Goal: Task Accomplishment & Management: Complete application form

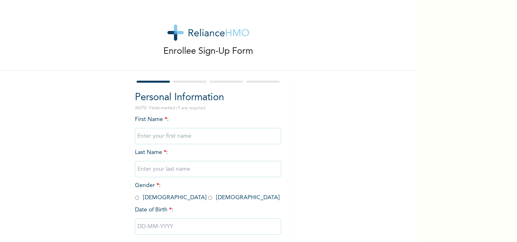
drag, startPoint x: 151, startPoint y: 135, endPoint x: 162, endPoint y: 141, distance: 12.0
click at [151, 135] on input "text" at bounding box center [208, 136] width 146 height 16
click at [334, 125] on div "Enrollee Sign-Up Form Personal Information NOTE: Fields marked (*) are required…" at bounding box center [208, 140] width 416 height 280
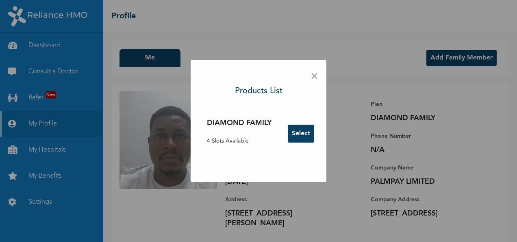
click at [316, 75] on span "×" at bounding box center [315, 76] width 8 height 17
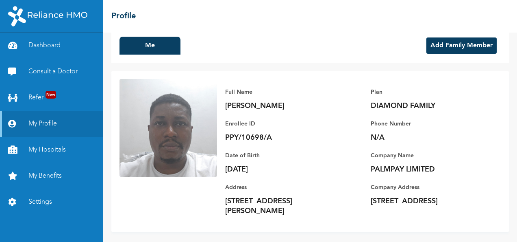
scroll to position [19, 0]
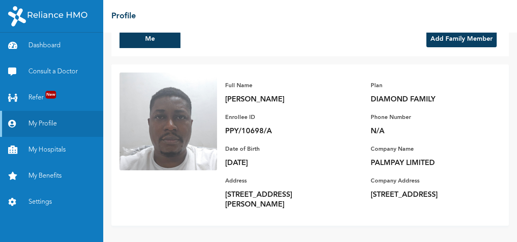
click at [371, 130] on p "N/A" at bounding box center [428, 131] width 114 height 10
click at [150, 39] on button "Me" at bounding box center [150, 39] width 61 height 18
click at [41, 194] on link "Settings" at bounding box center [51, 202] width 103 height 26
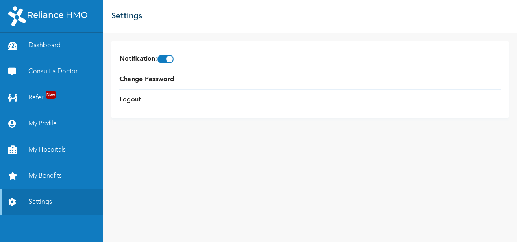
click at [47, 46] on link "Dashboard" at bounding box center [51, 46] width 103 height 26
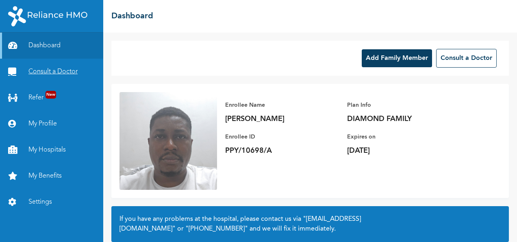
click at [52, 70] on link "Consult a Doctor" at bounding box center [51, 72] width 103 height 26
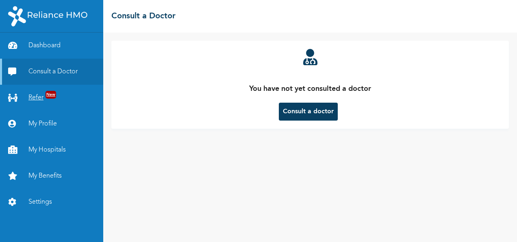
click at [35, 93] on link "Refer New" at bounding box center [51, 98] width 103 height 26
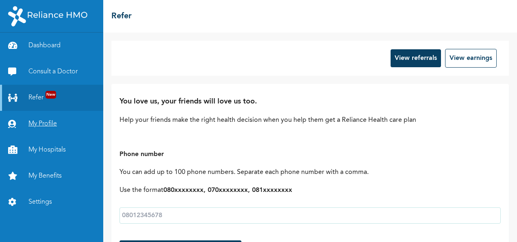
click at [39, 116] on link "My Profile" at bounding box center [51, 124] width 103 height 26
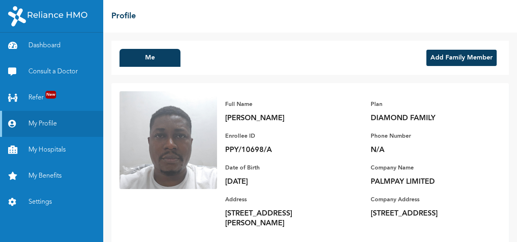
scroll to position [19, 0]
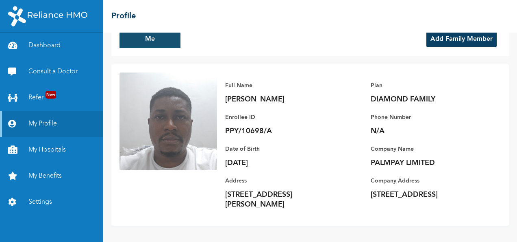
click at [159, 44] on button "Me" at bounding box center [150, 39] width 61 height 18
click at [50, 151] on link "My Hospitals" at bounding box center [51, 150] width 103 height 26
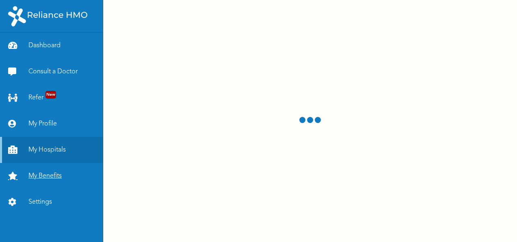
click at [46, 173] on link "My Benefits" at bounding box center [51, 176] width 103 height 26
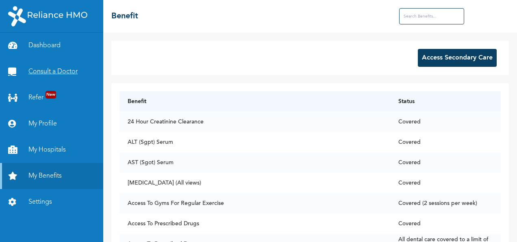
click at [54, 65] on link "Consult a Doctor" at bounding box center [51, 72] width 103 height 26
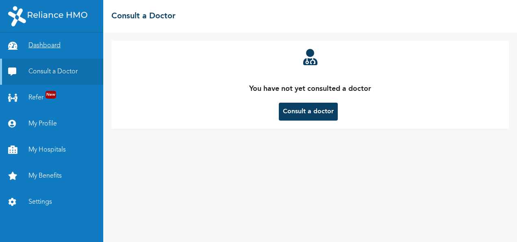
click at [39, 41] on link "Dashboard" at bounding box center [51, 46] width 103 height 26
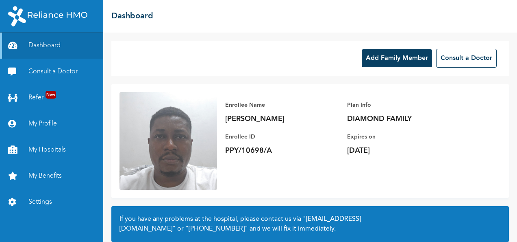
click at [392, 61] on button "Add Family Member" at bounding box center [397, 58] width 70 height 18
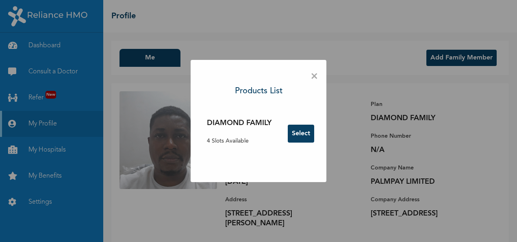
click at [303, 135] on button "Select" at bounding box center [301, 133] width 26 height 18
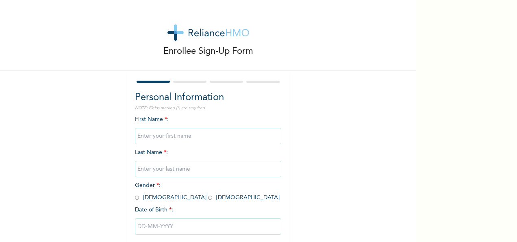
click at [202, 109] on p "NOTE: Fields marked (*) are required" at bounding box center [208, 108] width 146 height 6
drag, startPoint x: 218, startPoint y: 132, endPoint x: 179, endPoint y: 141, distance: 40.5
click at [179, 141] on input "text" at bounding box center [208, 136] width 146 height 16
drag, startPoint x: 369, startPoint y: 45, endPoint x: 355, endPoint y: 41, distance: 14.5
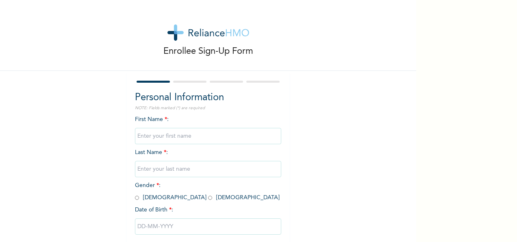
click at [369, 45] on div "Enrollee Sign-Up Form" at bounding box center [208, 35] width 416 height 71
